Goal: Information Seeking & Learning: Learn about a topic

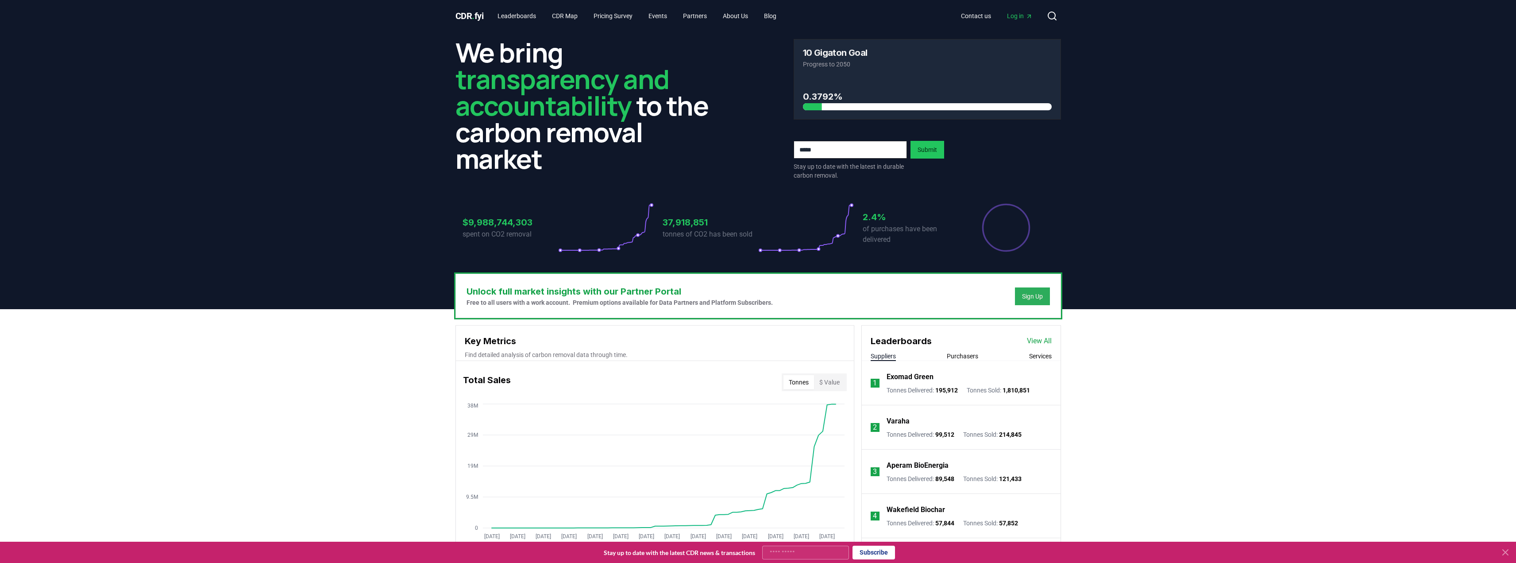
click at [601, 291] on button "Sign Up" at bounding box center [1032, 296] width 35 height 18
click at [601, 294] on div "Sign Up" at bounding box center [1032, 296] width 21 height 9
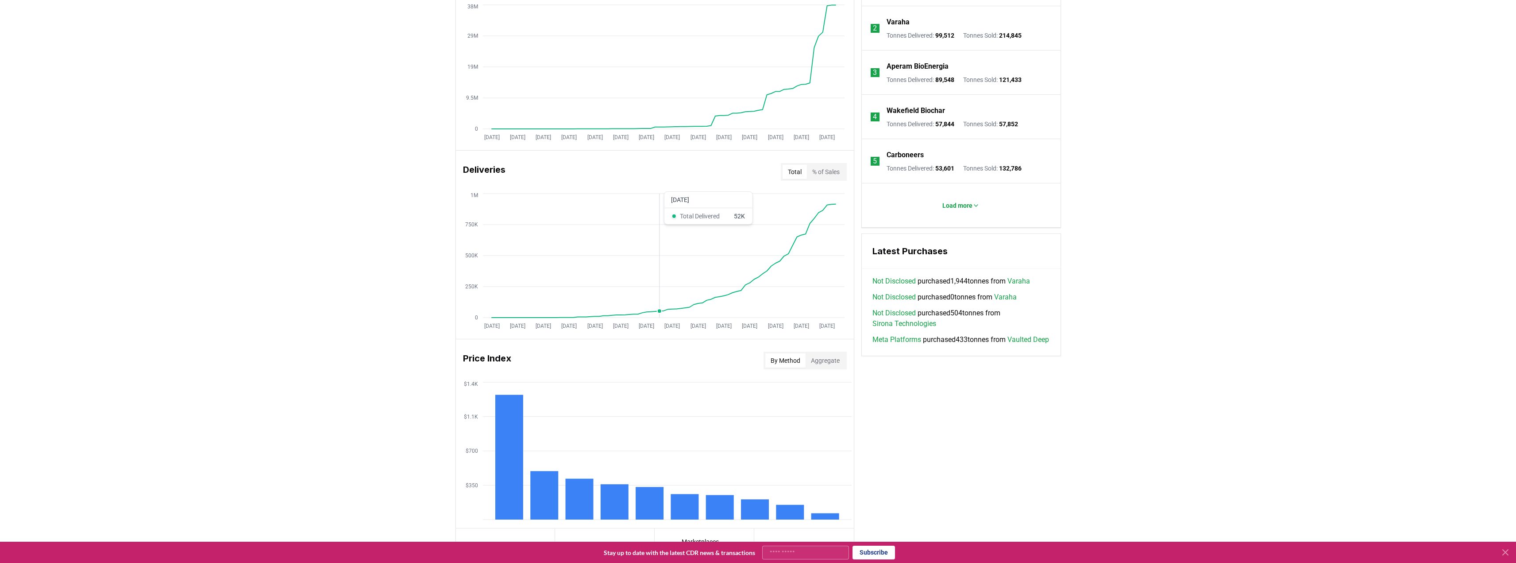
scroll to position [487, 0]
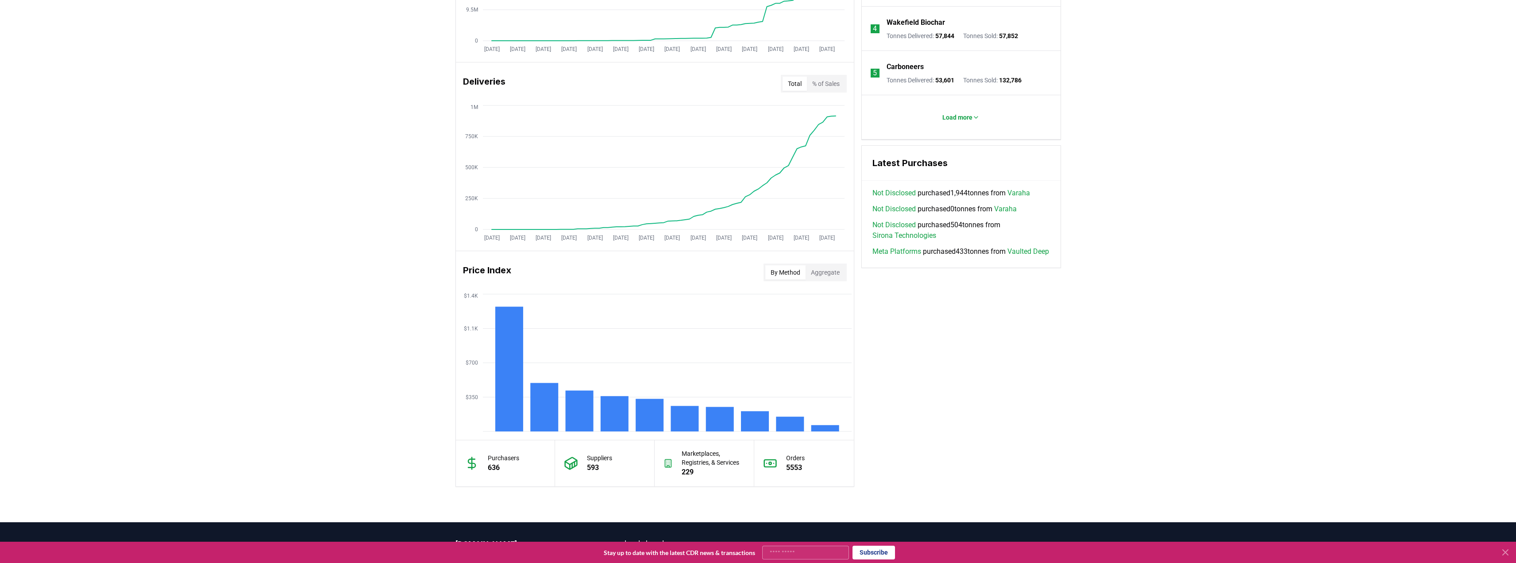
click at [601, 275] on button "Aggregate" at bounding box center [825, 272] width 39 height 14
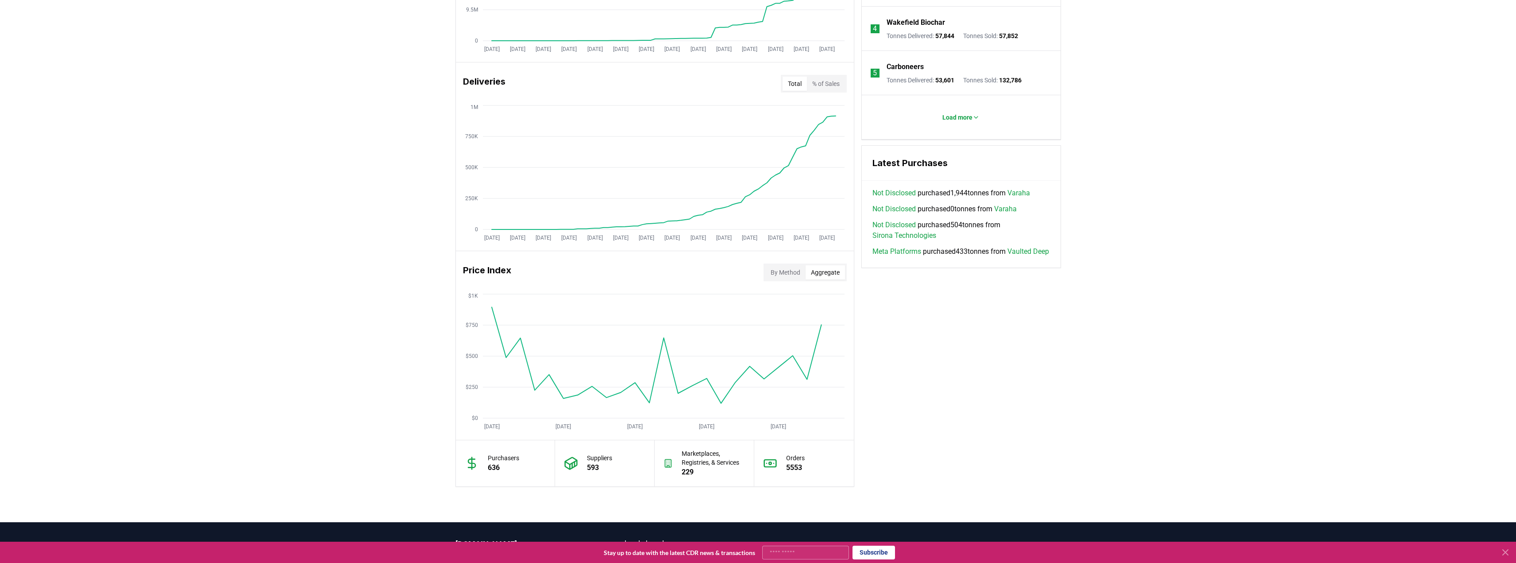
click at [601, 271] on button "By Method" at bounding box center [786, 272] width 40 height 14
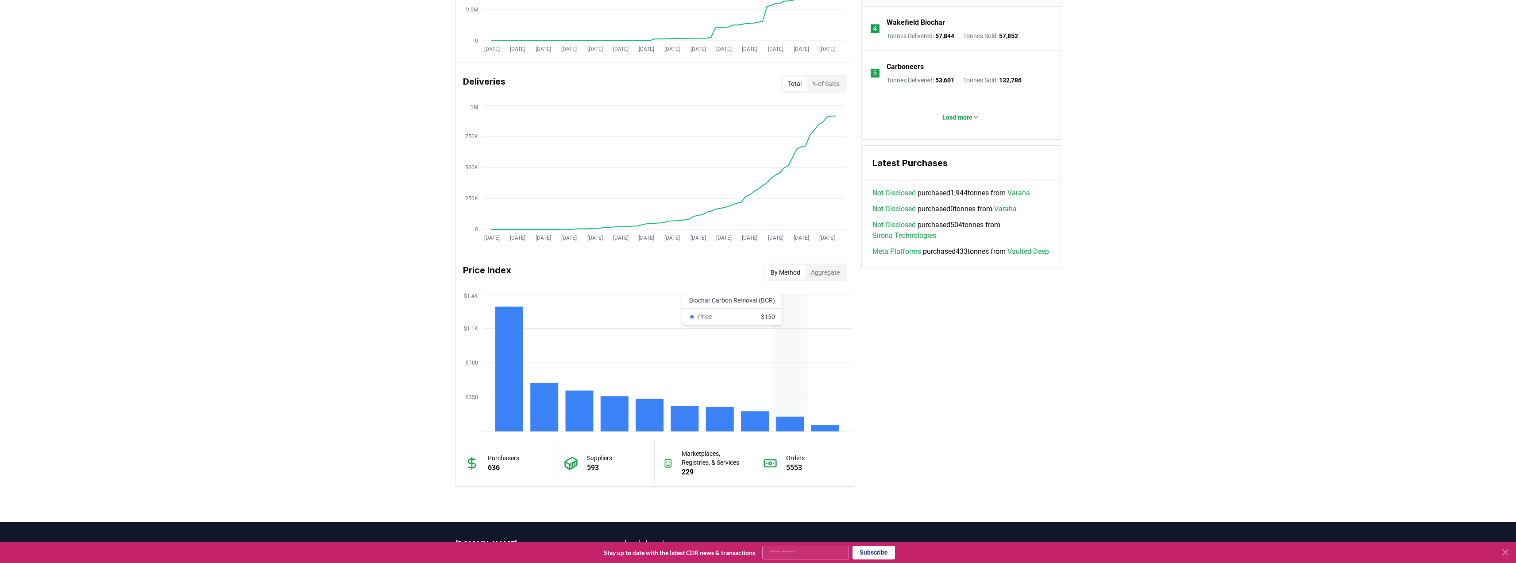
click at [601, 370] on rect at bounding box center [790, 424] width 28 height 15
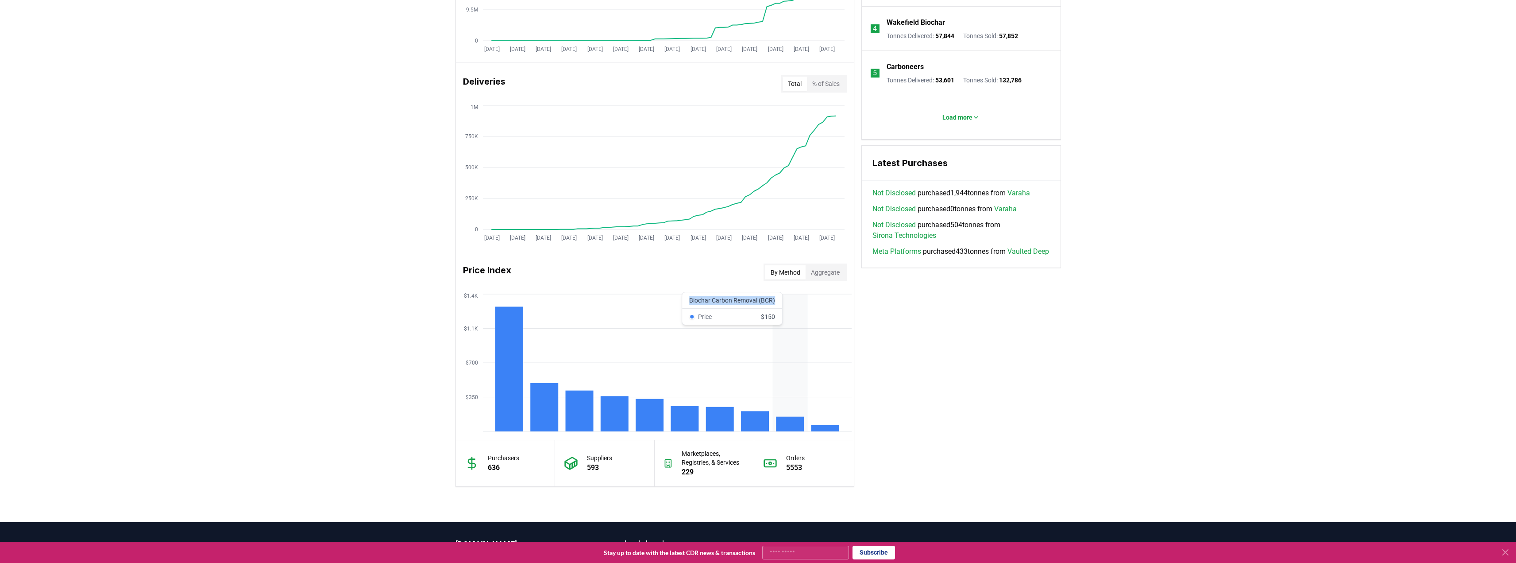
click at [601, 370] on rect at bounding box center [790, 424] width 28 height 15
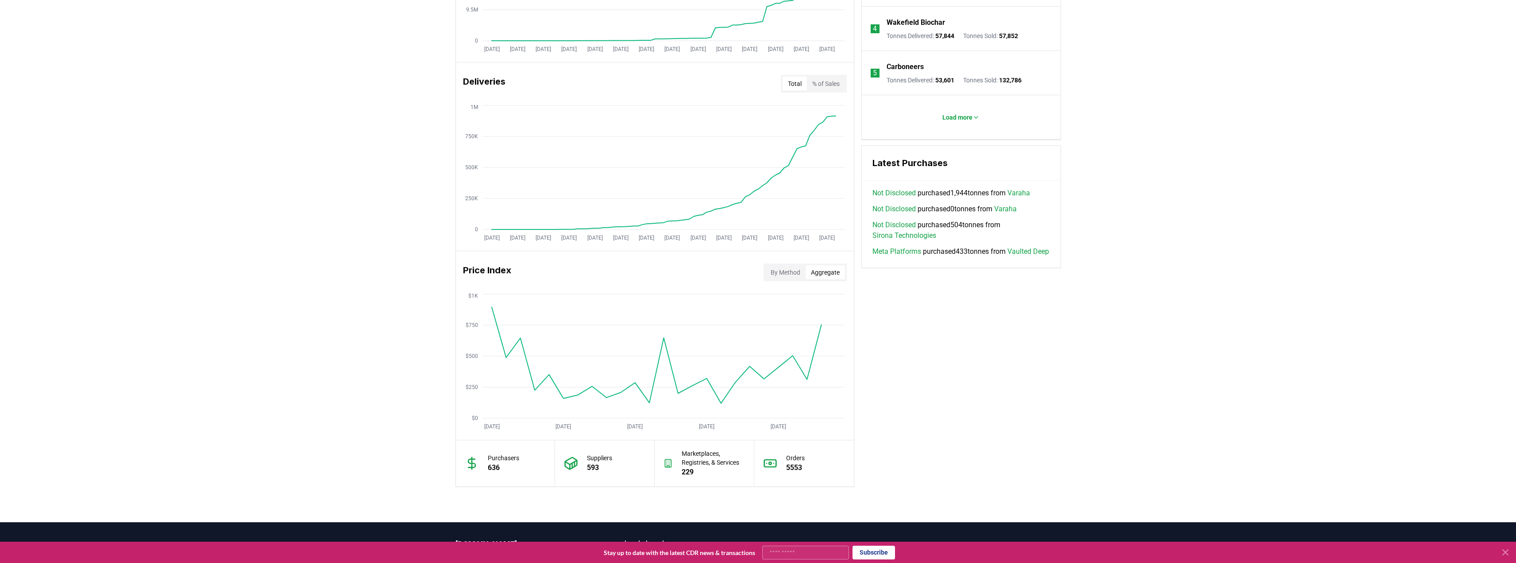
click at [601, 274] on button "Aggregate" at bounding box center [825, 272] width 39 height 14
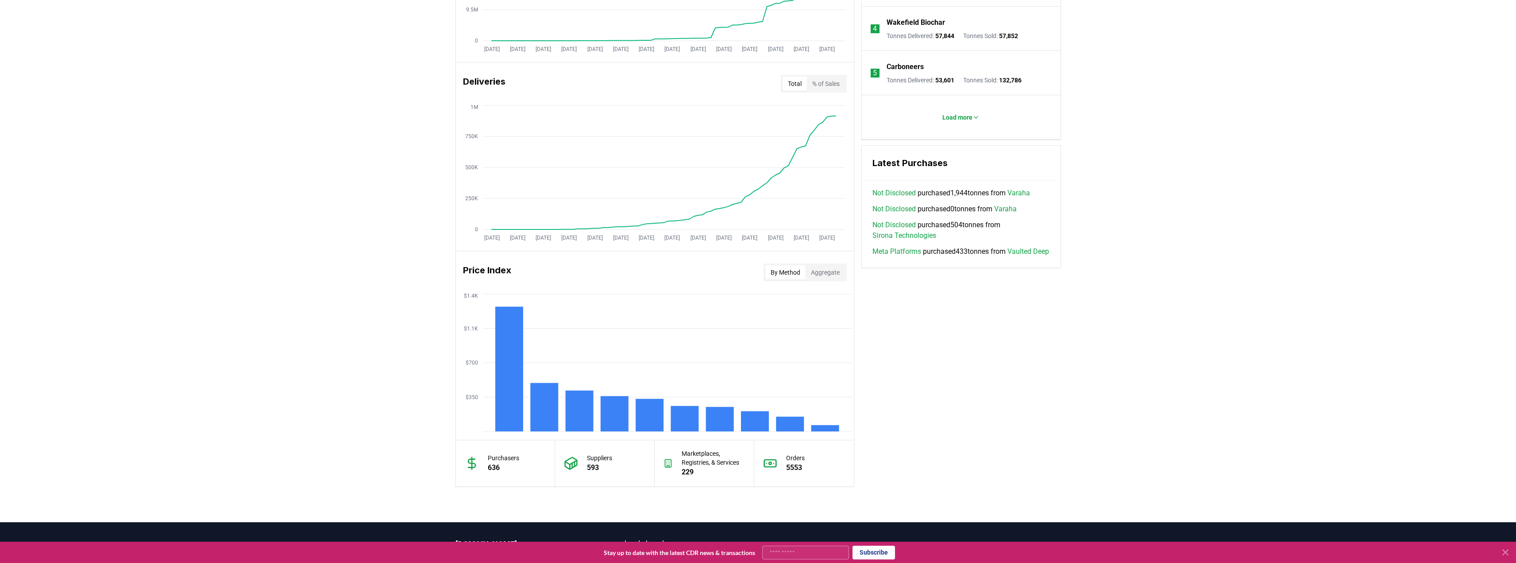
click at [601, 271] on button "By Method" at bounding box center [786, 272] width 40 height 14
click at [601, 253] on link "Meta Platforms" at bounding box center [897, 251] width 49 height 11
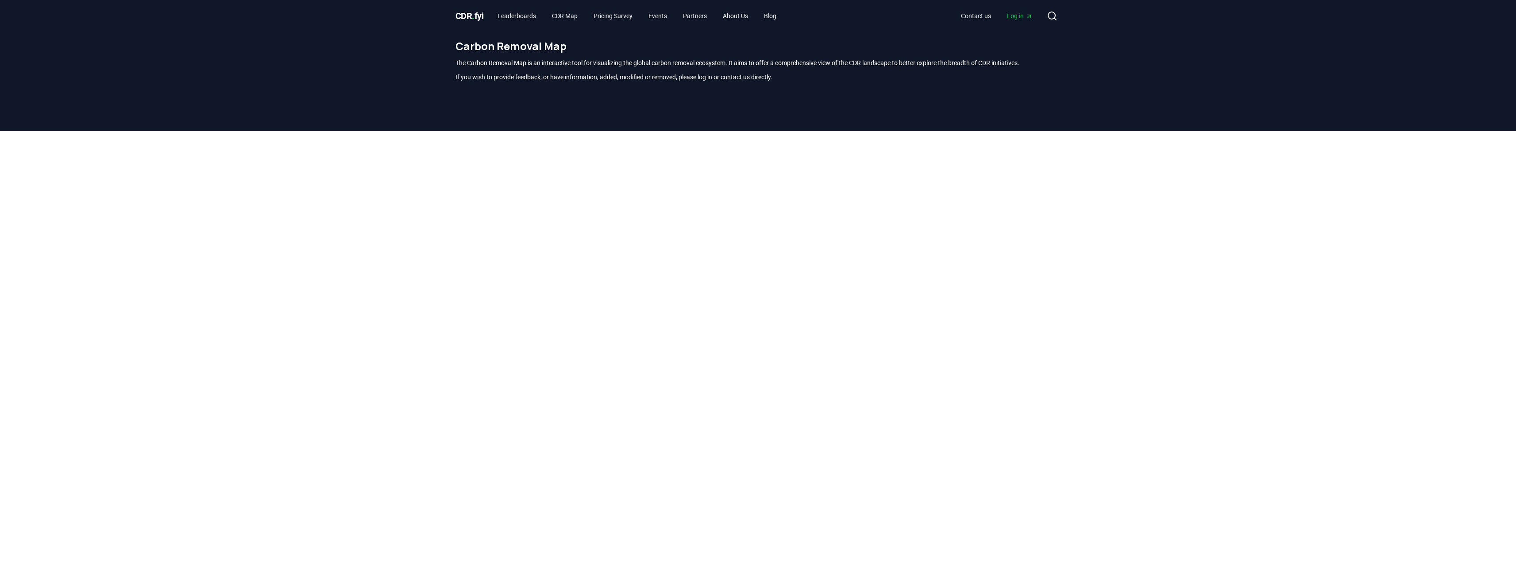
scroll to position [44, 0]
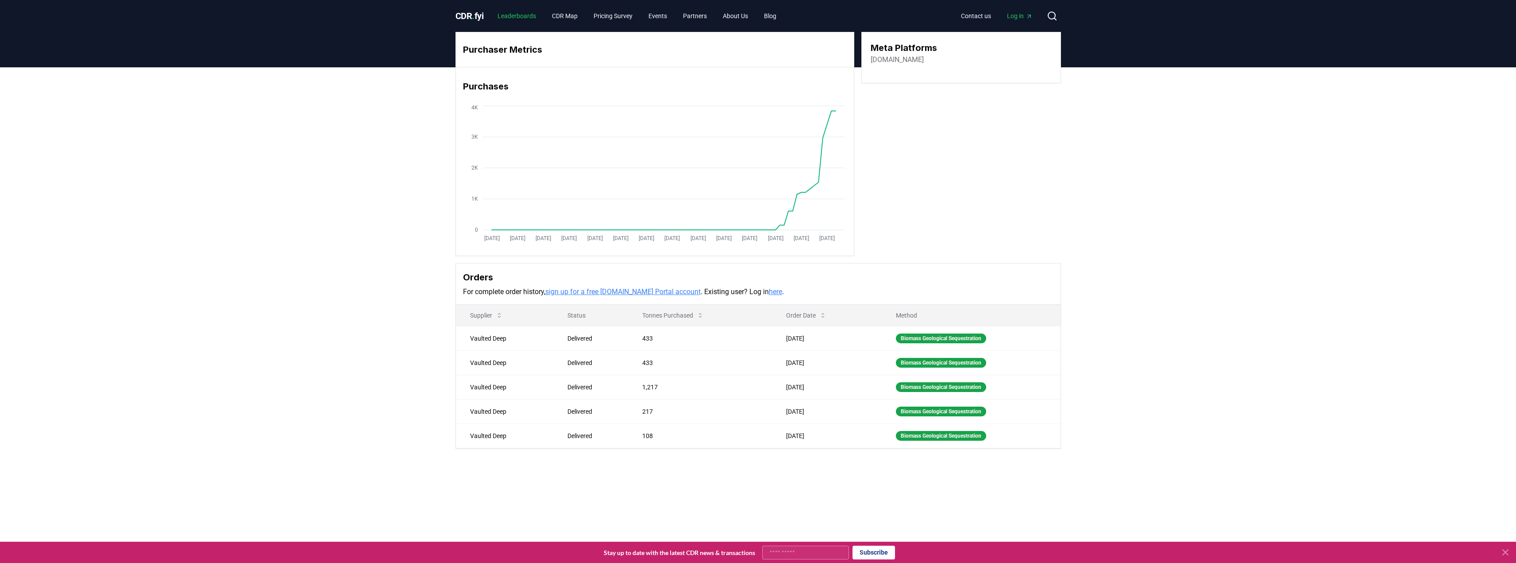
click at [510, 15] on link "Leaderboards" at bounding box center [517, 16] width 53 height 16
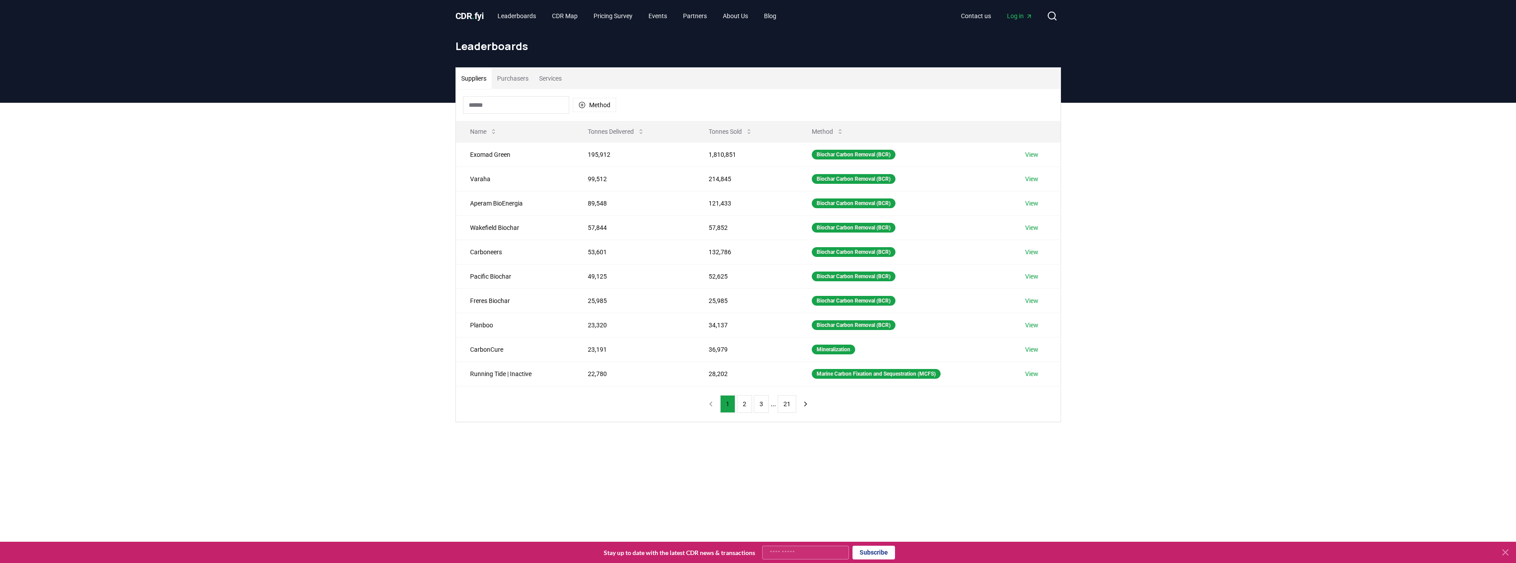
click at [518, 75] on button "Purchasers" at bounding box center [513, 78] width 42 height 21
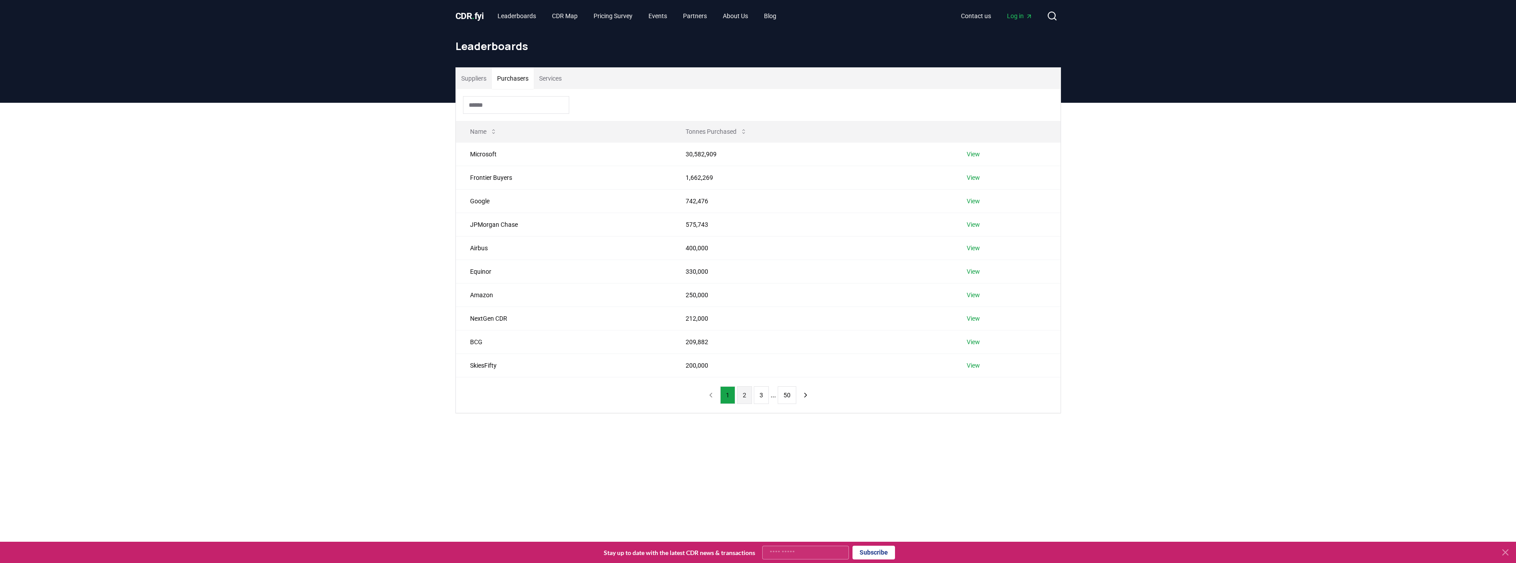
click at [746, 395] on button "2" at bounding box center [744, 395] width 15 height 18
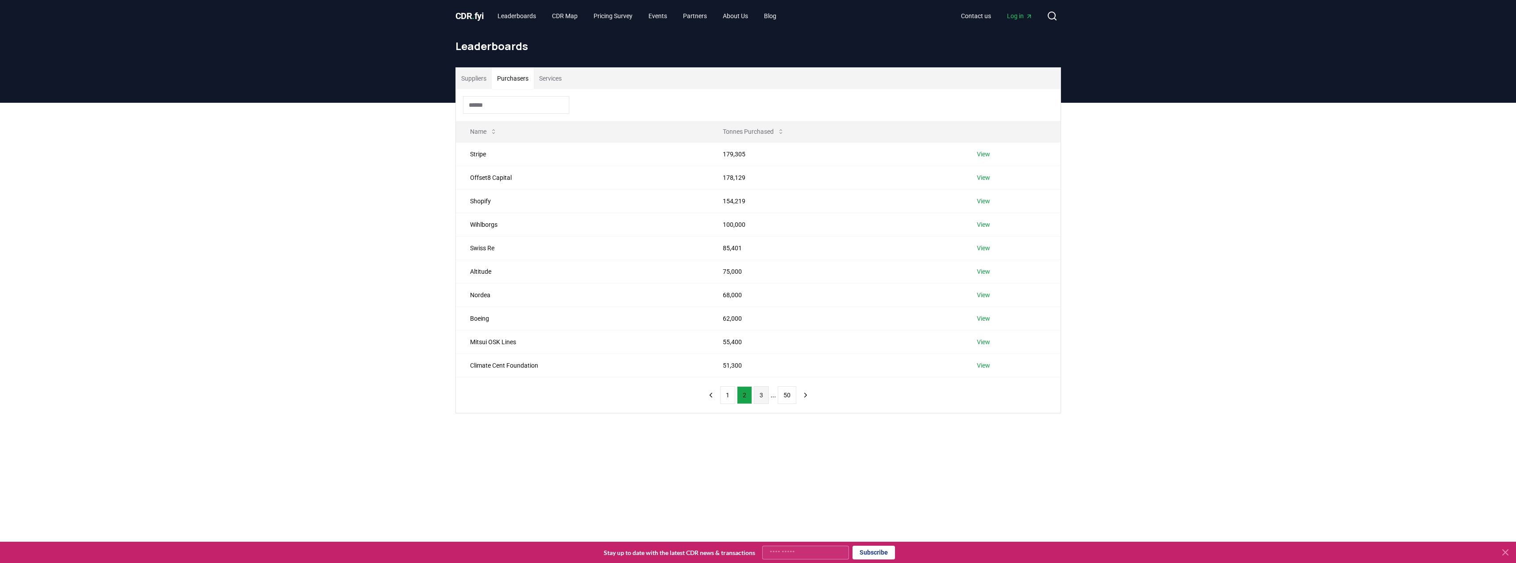
click at [764, 398] on button "3" at bounding box center [761, 395] width 15 height 18
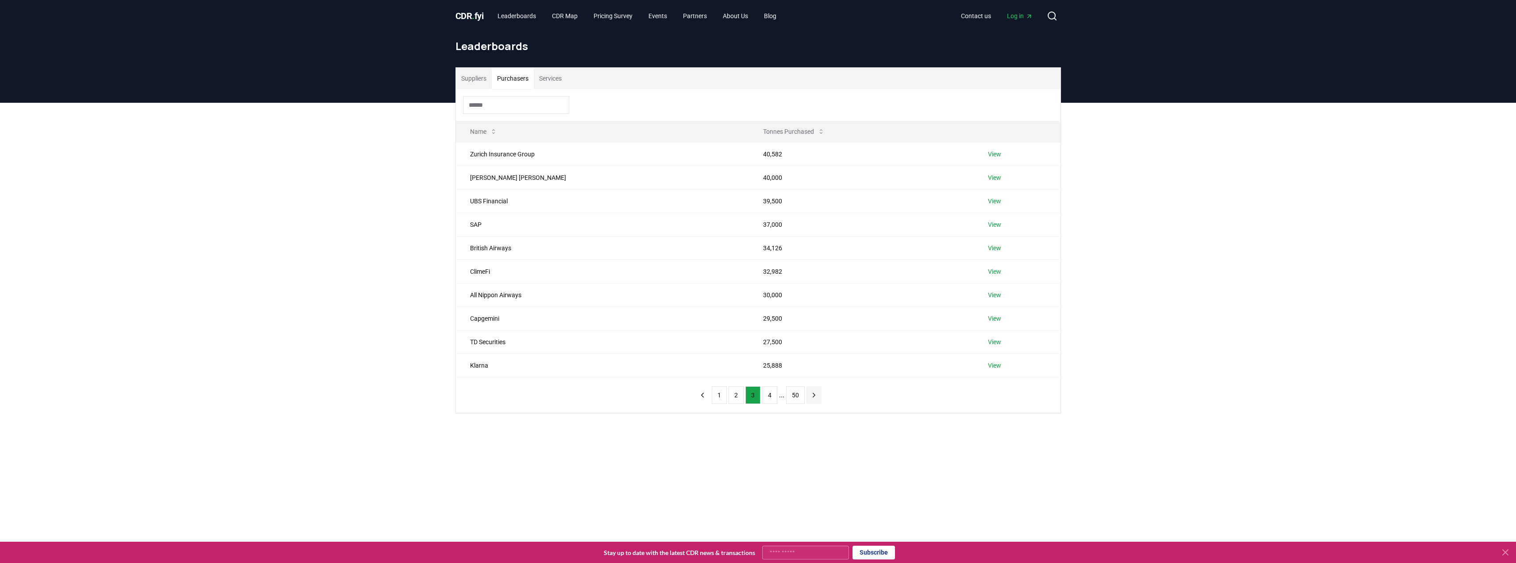
click at [816, 394] on icon "next page" at bounding box center [814, 395] width 8 height 8
click at [816, 394] on icon "next page" at bounding box center [818, 395] width 8 height 8
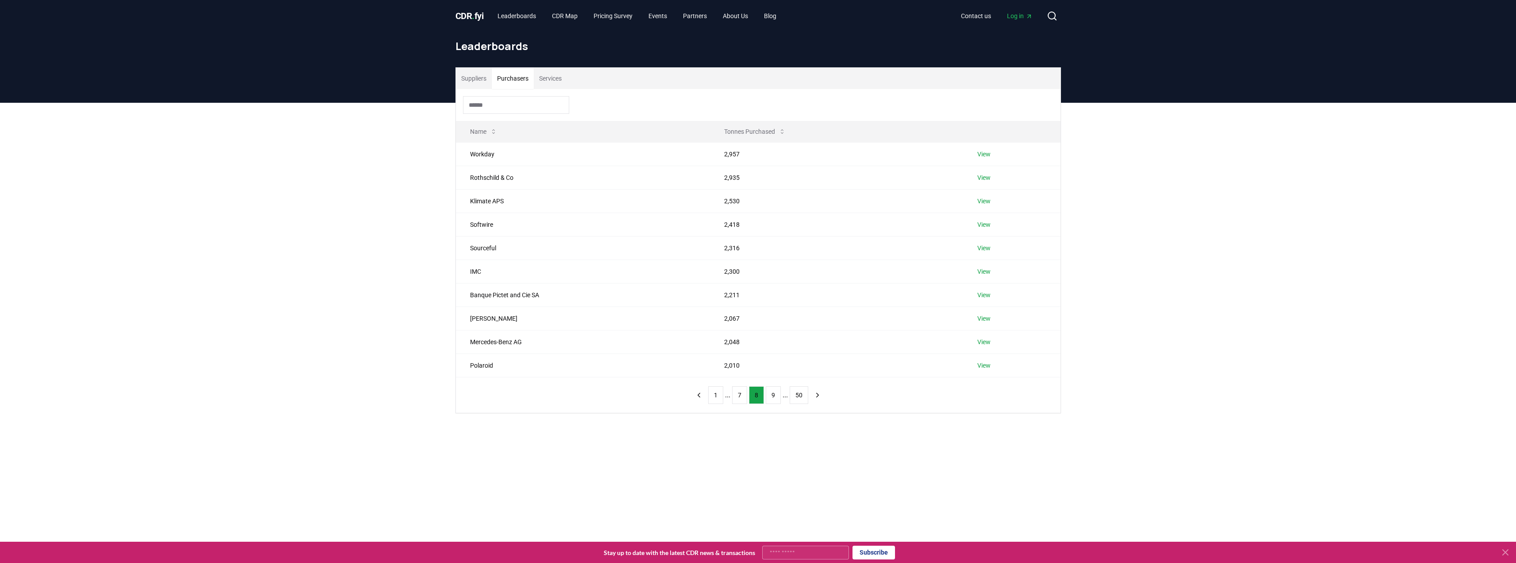
click at [545, 81] on button "Services" at bounding box center [550, 78] width 33 height 21
click at [481, 77] on button "Suppliers" at bounding box center [474, 78] width 36 height 21
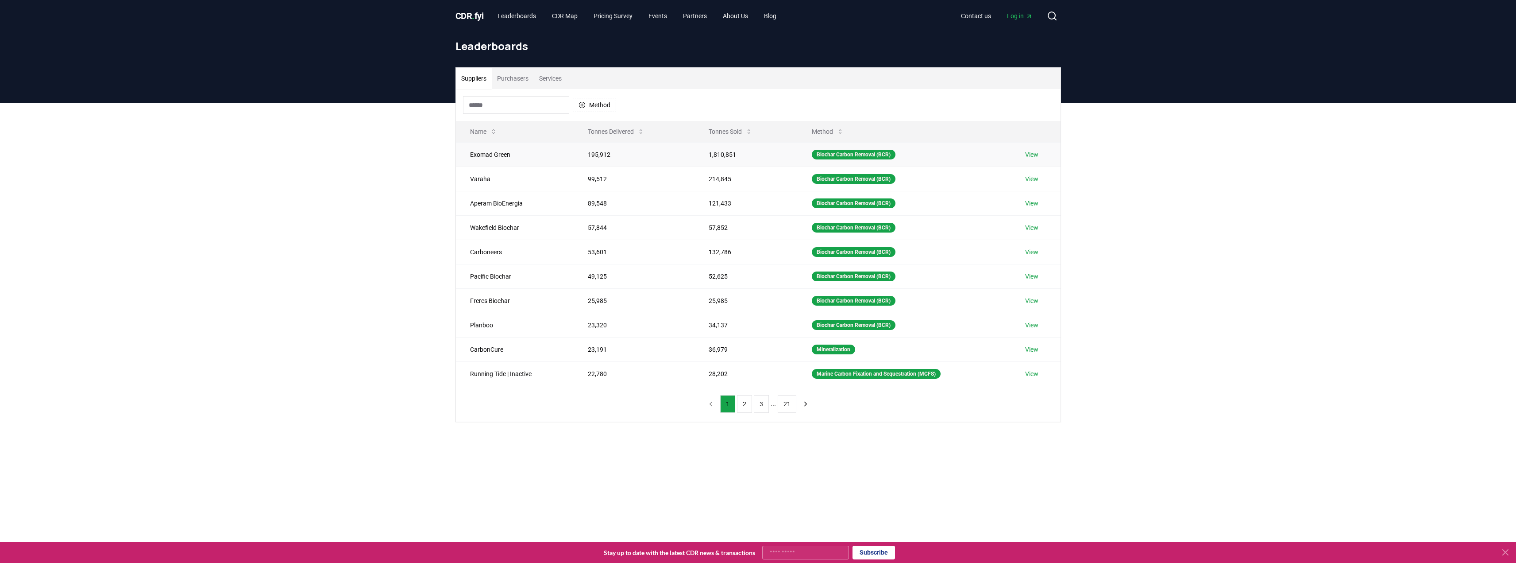
click at [1032, 153] on link "View" at bounding box center [1031, 154] width 13 height 9
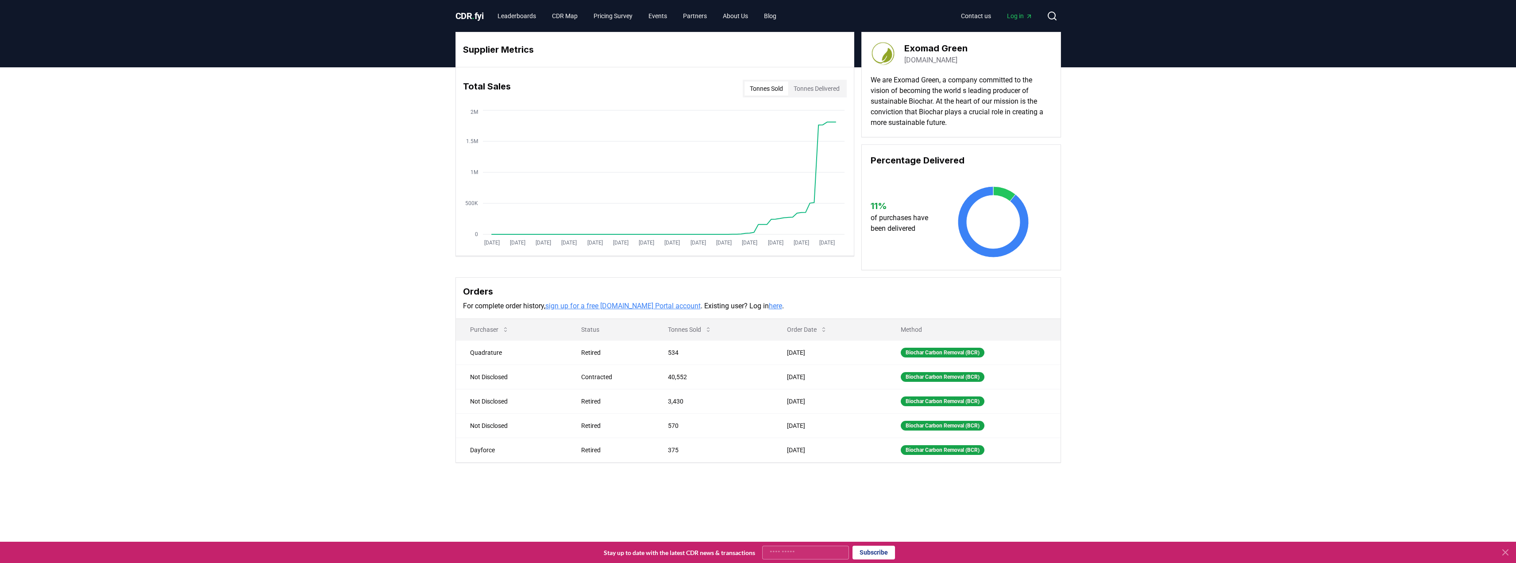
click at [777, 91] on button "Tonnes Sold" at bounding box center [767, 88] width 44 height 14
click at [811, 91] on button "Tonnes Delivered" at bounding box center [817, 88] width 57 height 14
click at [770, 89] on button "Tonnes Sold" at bounding box center [767, 88] width 44 height 14
click at [803, 89] on button "Tonnes Delivered" at bounding box center [817, 88] width 57 height 14
